Goal: Task Accomplishment & Management: Manage account settings

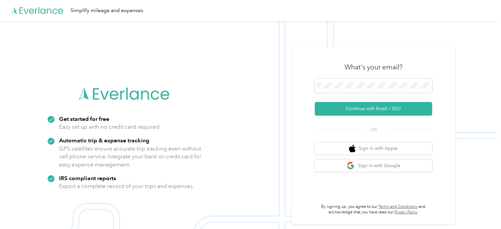
click at [358, 108] on button "Continue with Email / SSO" at bounding box center [372, 109] width 117 height 14
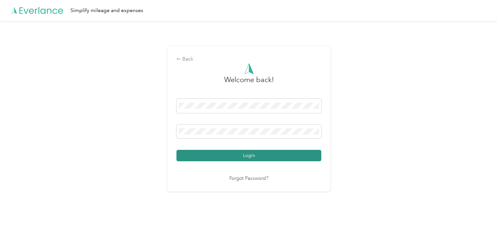
click at [281, 154] on button "Login" at bounding box center [248, 155] width 145 height 11
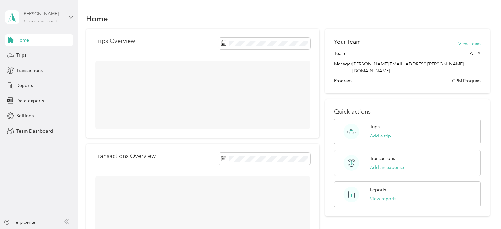
click at [41, 18] on div "[PERSON_NAME] Personal dashboard" at bounding box center [42, 16] width 41 height 13
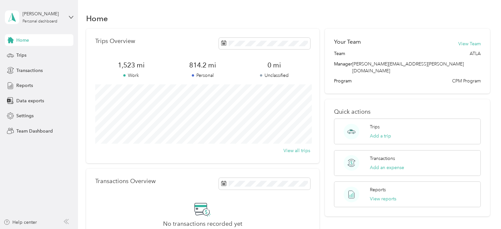
click at [47, 54] on div "Team dashboard" at bounding box center [110, 53] width 202 height 11
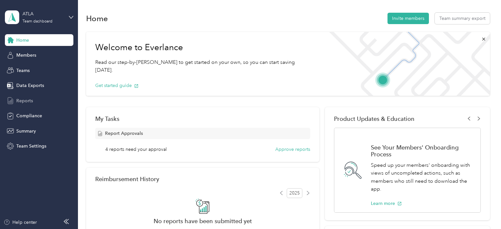
click at [25, 101] on span "Reports" at bounding box center [24, 100] width 17 height 7
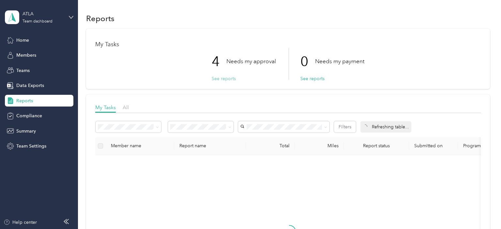
click at [226, 78] on button "See reports" at bounding box center [223, 78] width 24 height 7
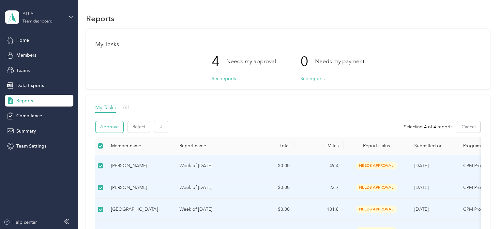
click at [102, 126] on button "Approve" at bounding box center [109, 126] width 28 height 11
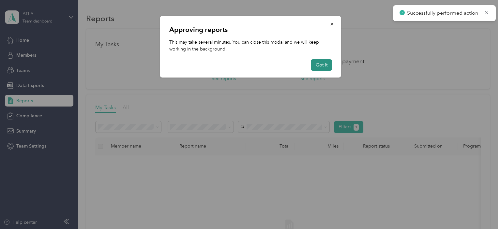
click at [328, 65] on button "Got it" at bounding box center [321, 64] width 21 height 11
